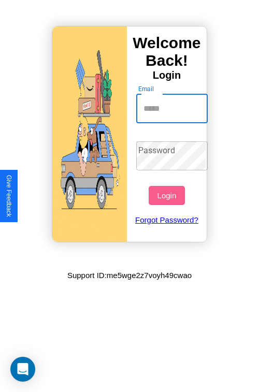
click at [173, 108] on input "Email" at bounding box center [172, 108] width 72 height 29
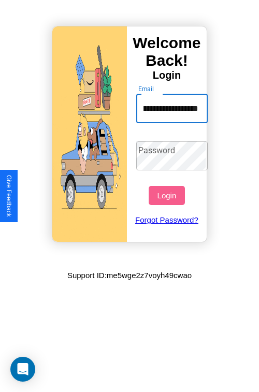
scroll to position [0, 42]
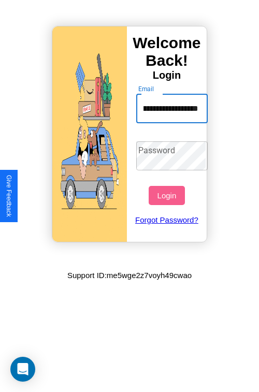
type input "**********"
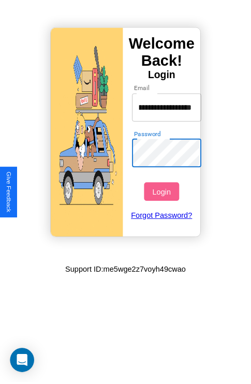
scroll to position [0, 0]
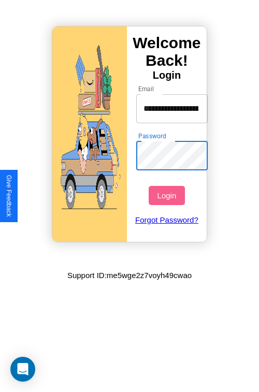
click at [168, 195] on button "Login" at bounding box center [167, 195] width 36 height 19
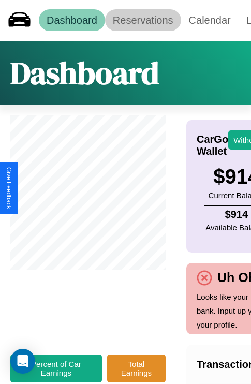
click at [143, 20] on link "Reservations" at bounding box center [143, 20] width 76 height 22
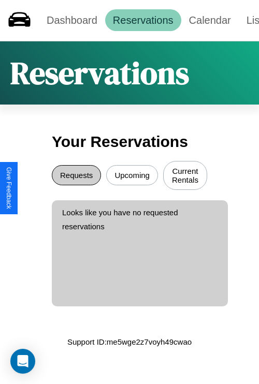
click at [76, 177] on button "Requests" at bounding box center [76, 175] width 49 height 20
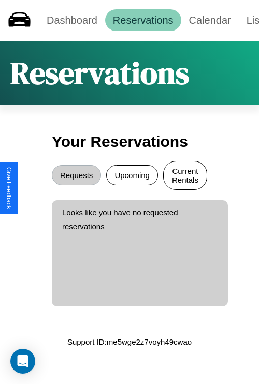
click at [185, 177] on button "Current Rentals" at bounding box center [185, 175] width 44 height 29
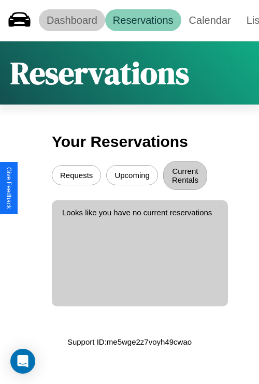
click at [71, 20] on link "Dashboard" at bounding box center [72, 20] width 66 height 22
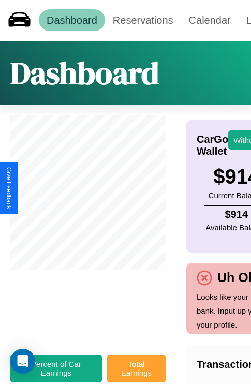
click at [136, 374] on button "Total Earnings" at bounding box center [136, 369] width 58 height 28
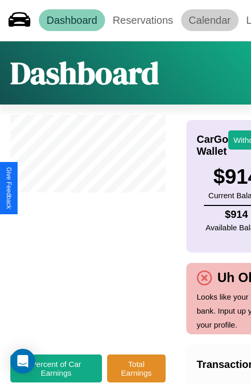
click at [210, 20] on link "Calendar" at bounding box center [209, 20] width 57 height 22
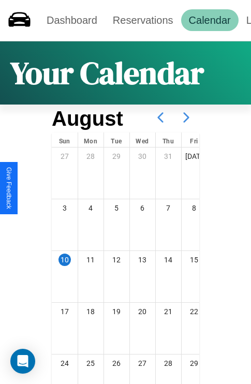
click at [186, 118] on icon at bounding box center [186, 118] width 26 height 26
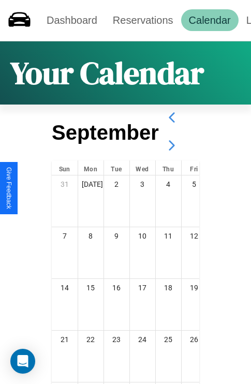
click at [171, 145] on icon at bounding box center [172, 146] width 26 height 26
